Goal: Transaction & Acquisition: Purchase product/service

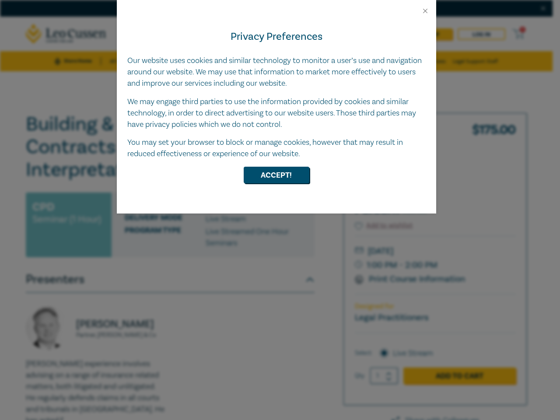
click at [280, 210] on div "Privacy Preferences Our website uses cookies and similar technology to monitor …" at bounding box center [276, 114] width 319 height 199
click at [425, 11] on button "Close" at bounding box center [425, 11] width 8 height 8
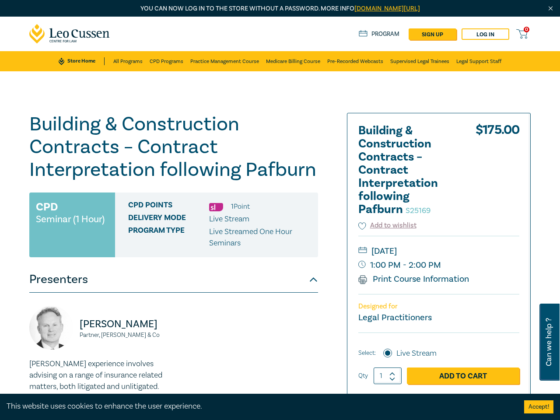
click at [277, 175] on h1 "Building & Construction Contracts – Contract Interpretation following Pafburn S…" at bounding box center [173, 147] width 289 height 68
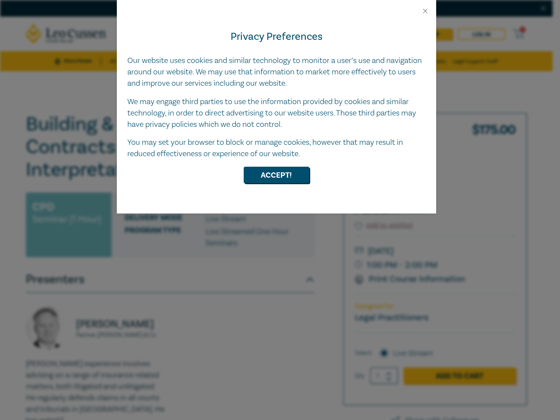
click at [280, 210] on div "Privacy Preferences Our website uses cookies and similar technology to monitor …" at bounding box center [276, 114] width 319 height 199
click at [425, 11] on button "Close" at bounding box center [425, 11] width 8 height 8
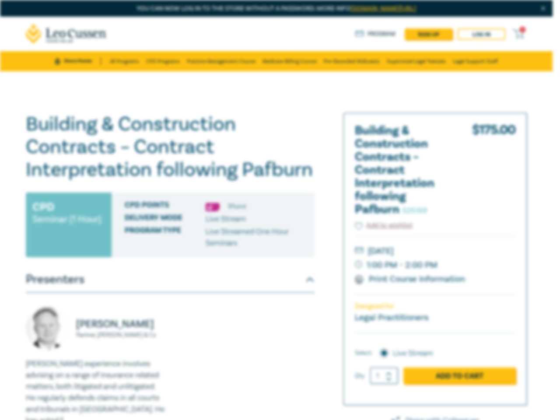
click at [277, 175] on h1 "Building & Construction Contracts – Contract Interpretation following Pafburn S…" at bounding box center [170, 147] width 289 height 68
